Goal: Information Seeking & Learning: Learn about a topic

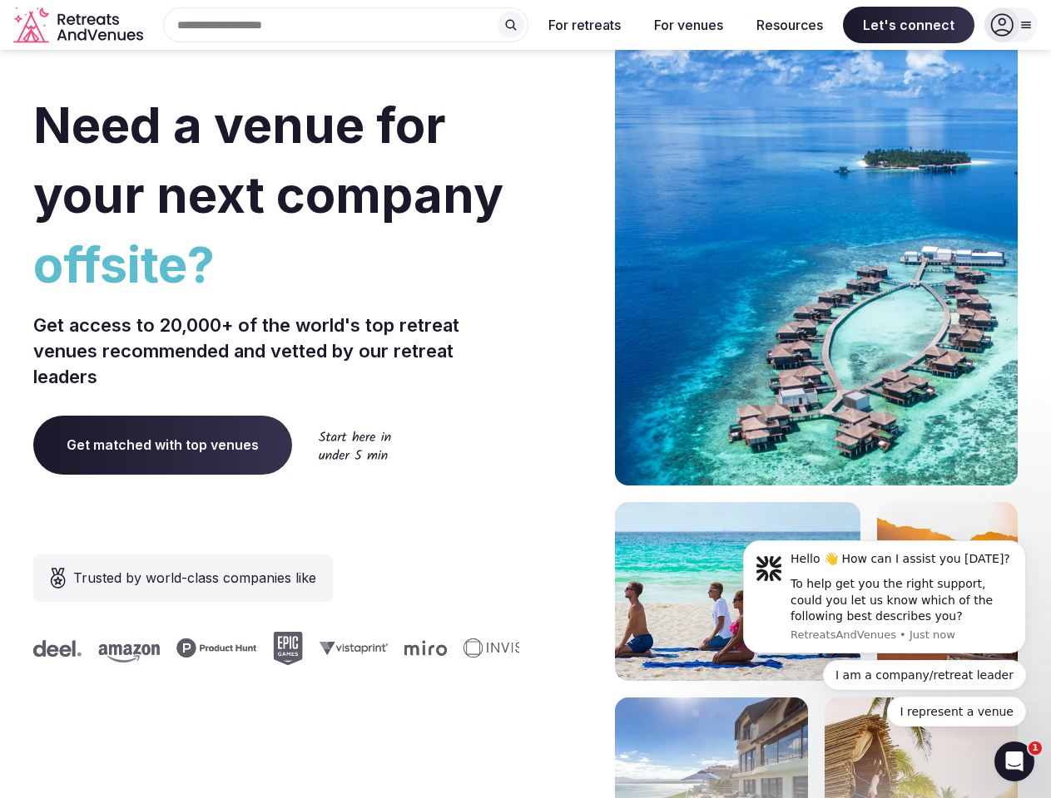
click at [525, 399] on div "Need a venue for your next company offsite? Get access to 20,000+ of the world'…" at bounding box center [525, 498] width 984 height 1002
click at [346, 25] on div "Search Popular Destinations [GEOGRAPHIC_DATA], [GEOGRAPHIC_DATA] [GEOGRAPHIC_DA…" at bounding box center [339, 24] width 378 height 35
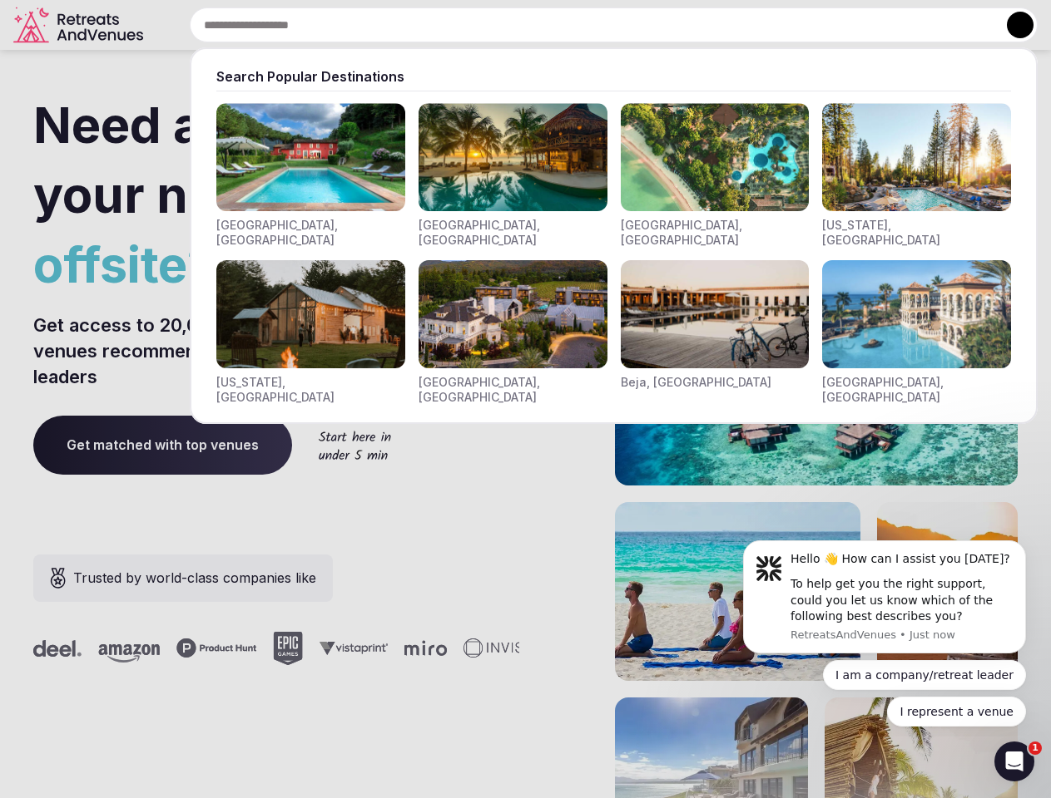
click at [511, 25] on input "text" at bounding box center [614, 24] width 848 height 35
click at [585, 25] on input "text" at bounding box center [614, 24] width 848 height 35
click at [688, 25] on input "text" at bounding box center [614, 24] width 848 height 35
click at [789, 25] on input "text" at bounding box center [614, 24] width 848 height 35
click at [908, 25] on input "text" at bounding box center [614, 24] width 848 height 35
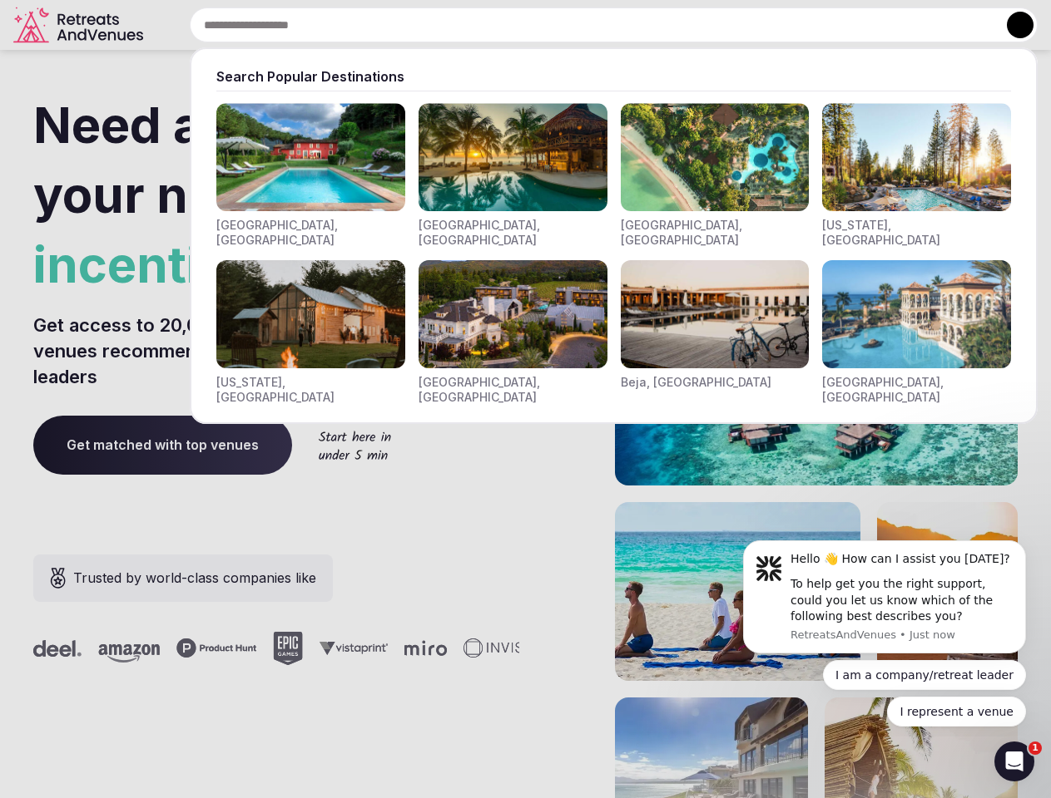
click at [1011, 25] on button at bounding box center [1019, 25] width 27 height 27
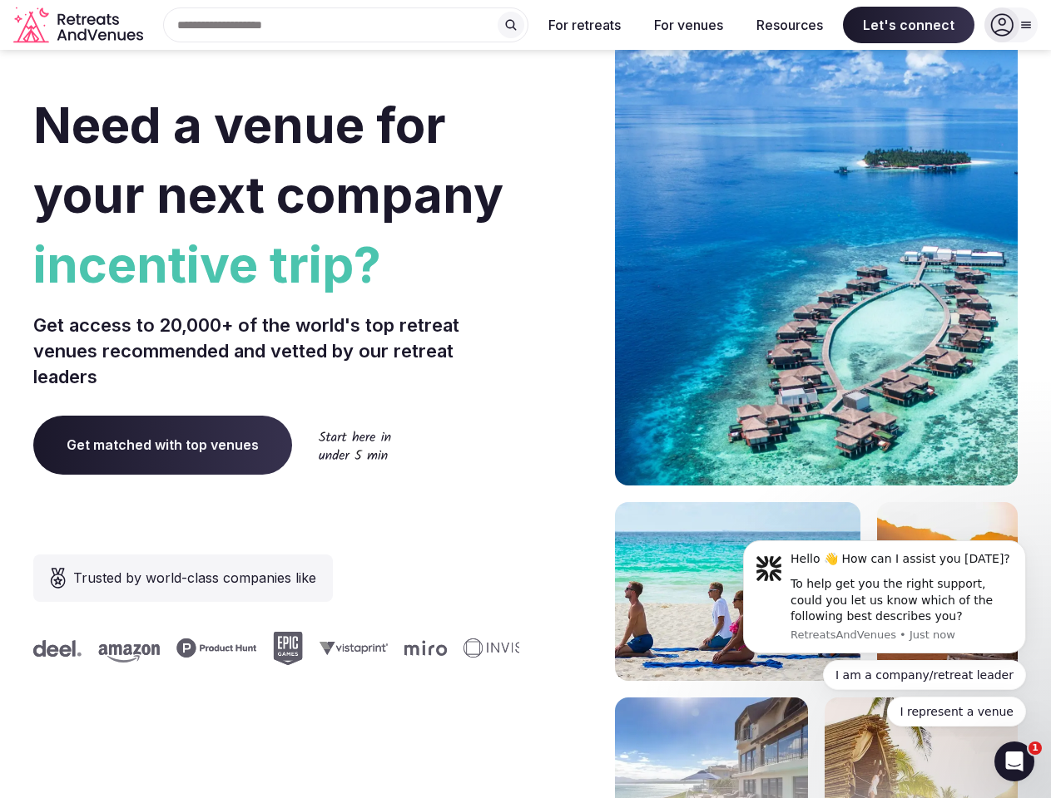
click at [884, 597] on div "To help get you the right support, could you let us know which of the following…" at bounding box center [901, 600] width 223 height 49
